Goal: Navigation & Orientation: Find specific page/section

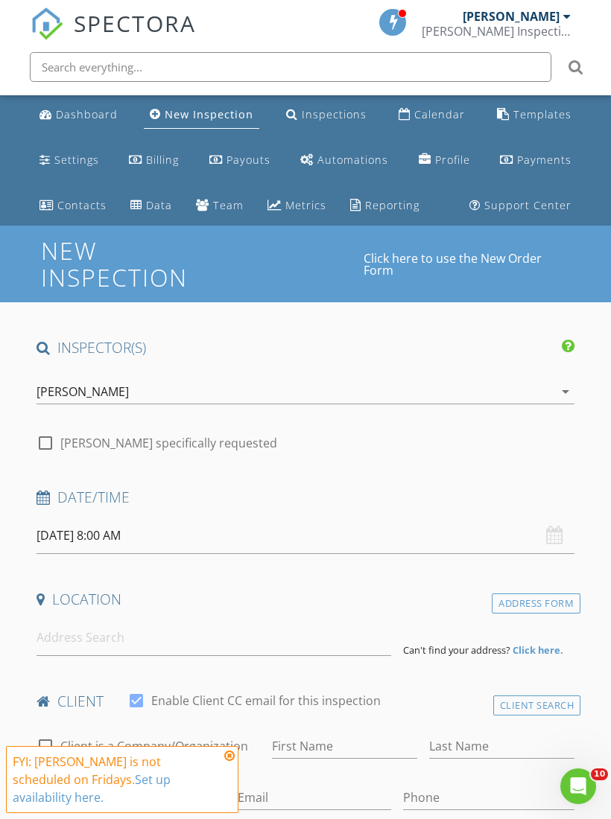
click at [232, 762] on icon at bounding box center [229, 756] width 10 height 12
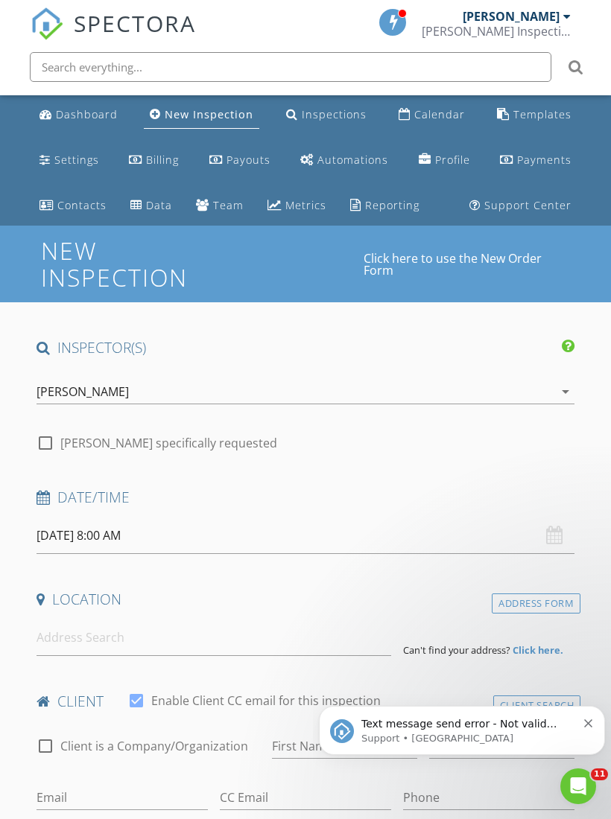
click at [208, 114] on div "New Inspection" at bounding box center [209, 114] width 89 height 14
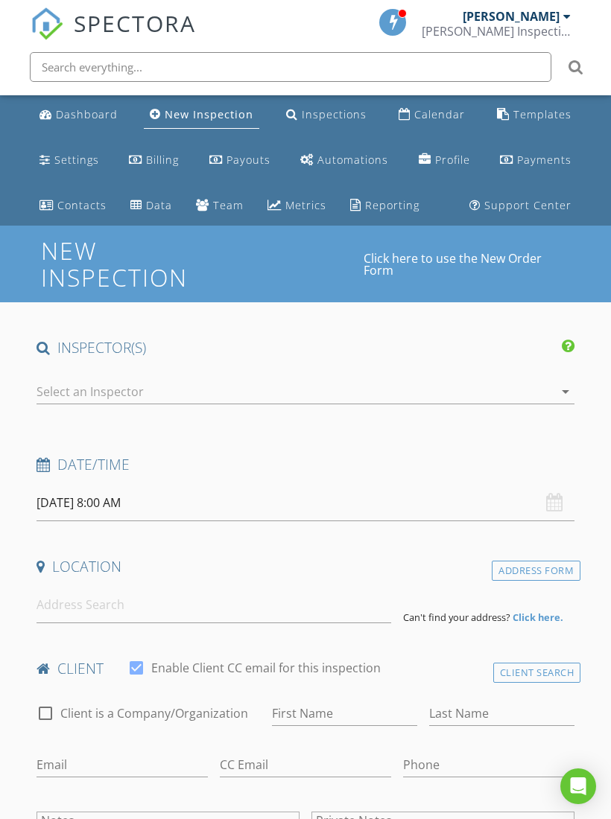
click at [320, 110] on div "Inspections" at bounding box center [334, 114] width 65 height 14
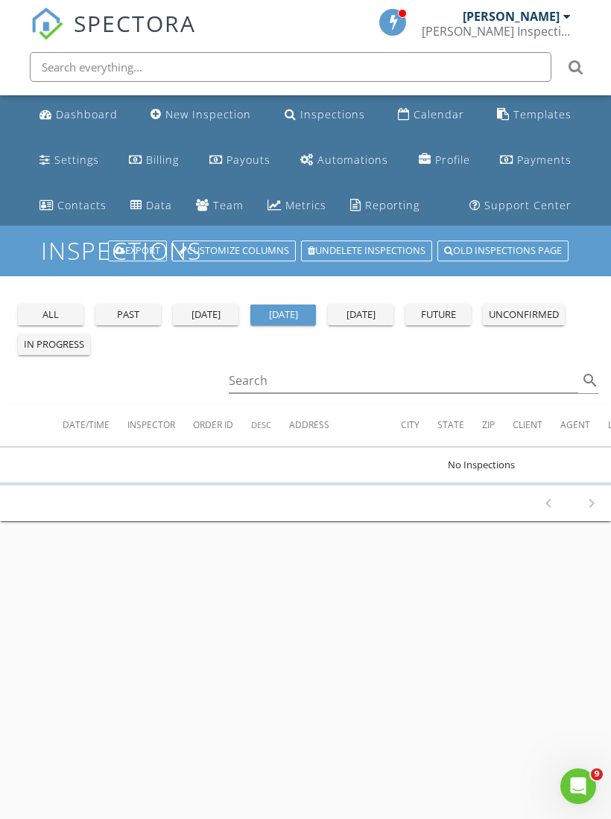
click at [63, 311] on div "all" at bounding box center [51, 315] width 54 height 15
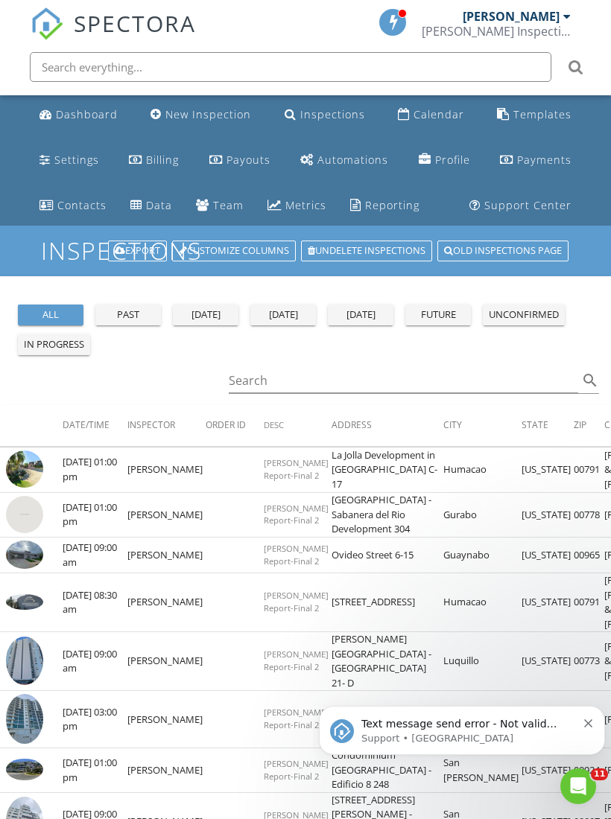
click at [590, 722] on icon "Dismiss notification" at bounding box center [588, 723] width 8 height 8
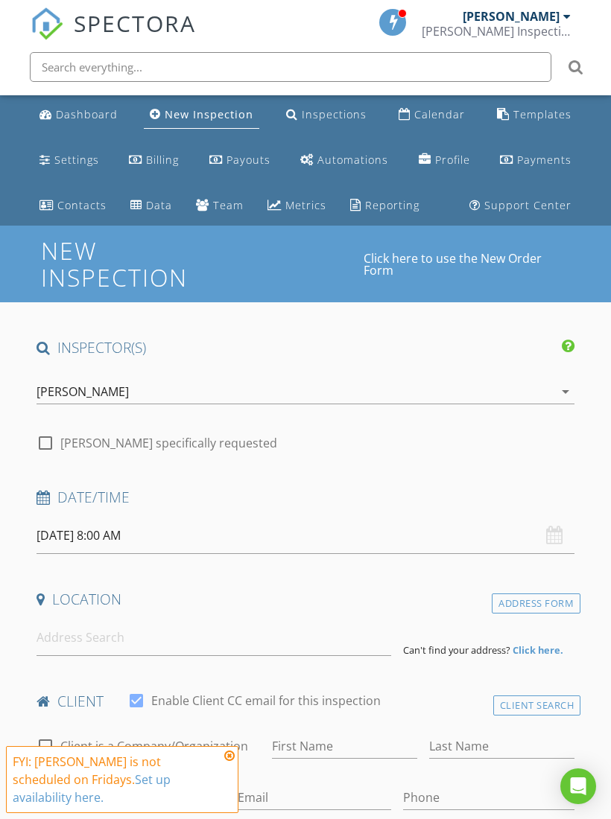
click at [335, 122] on link "Inspections" at bounding box center [326, 115] width 92 height 28
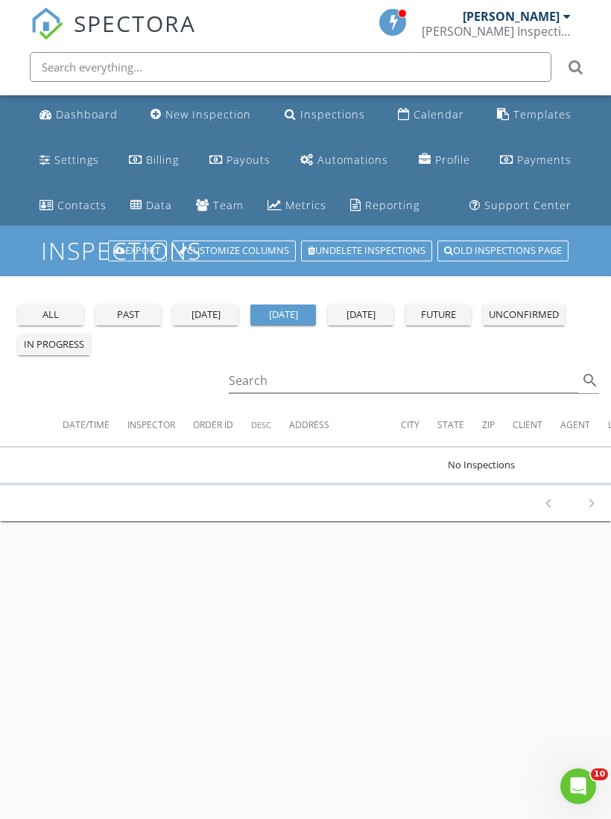
click at [63, 308] on div "all" at bounding box center [51, 315] width 54 height 15
